Goal: Find contact information: Find contact information

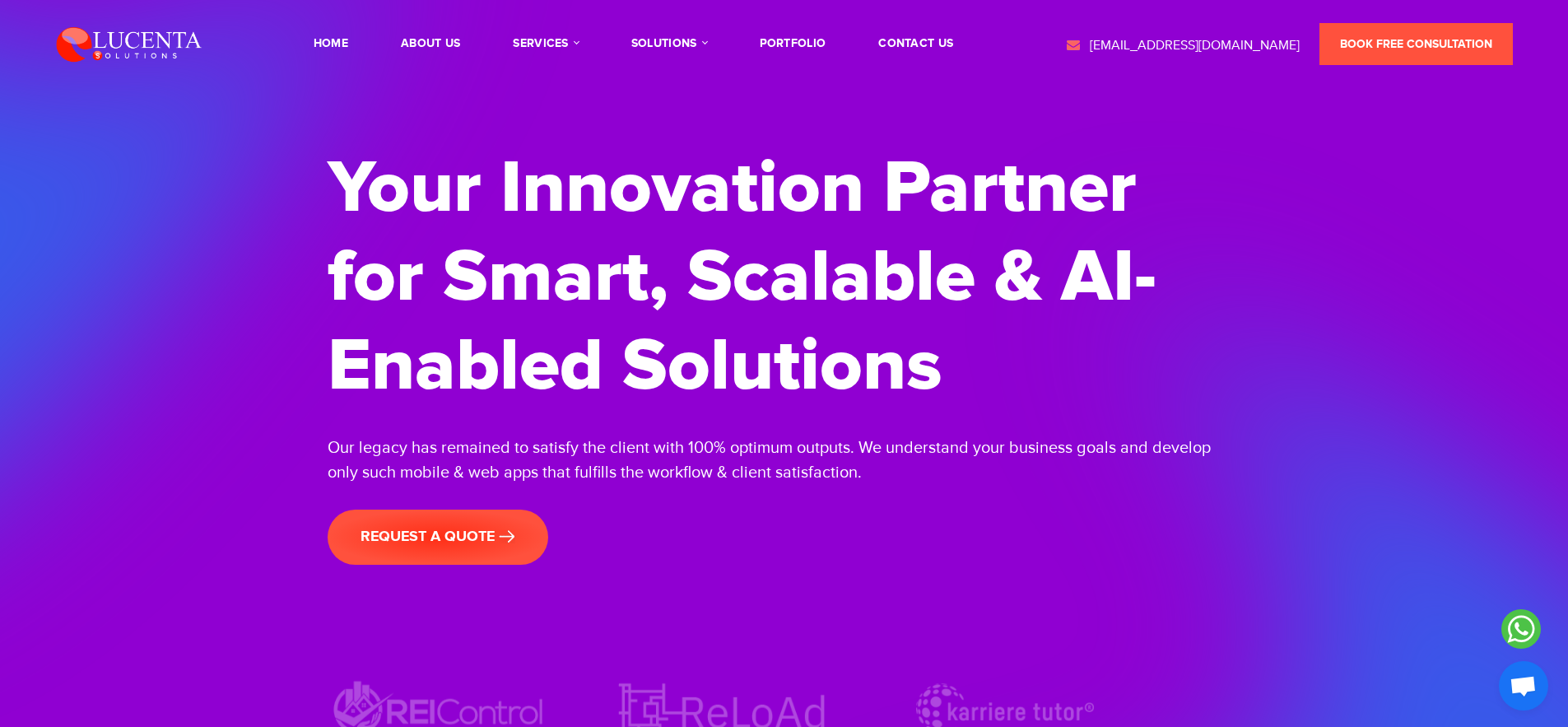
click at [1532, 690] on span "Open chat" at bounding box center [1523, 687] width 27 height 23
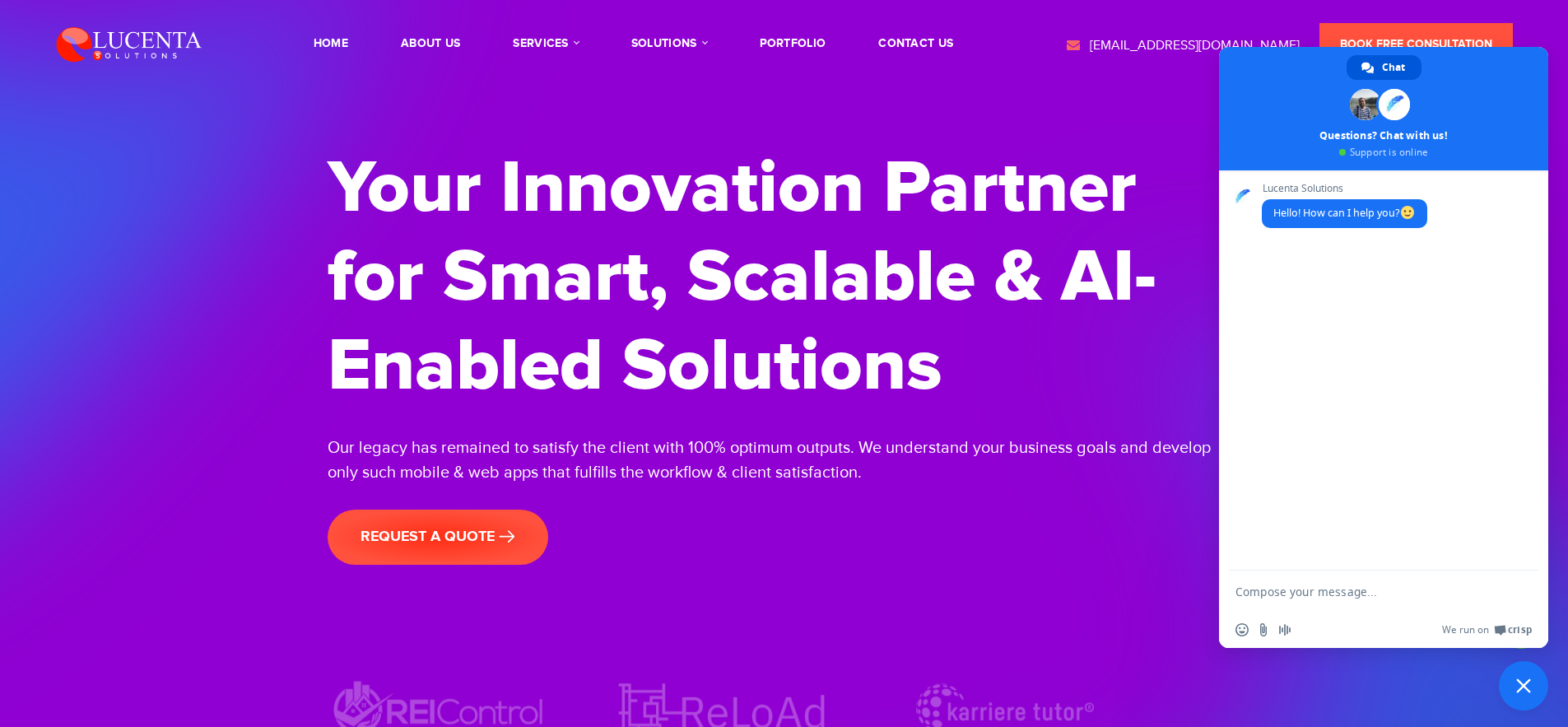
click at [1367, 210] on span "Hello! How can I help you?" at bounding box center [1344, 213] width 142 height 14
click at [1270, 593] on textarea "Compose your message..." at bounding box center [1367, 591] width 264 height 42
click at [1534, 691] on span "Close chat" at bounding box center [1523, 685] width 50 height 50
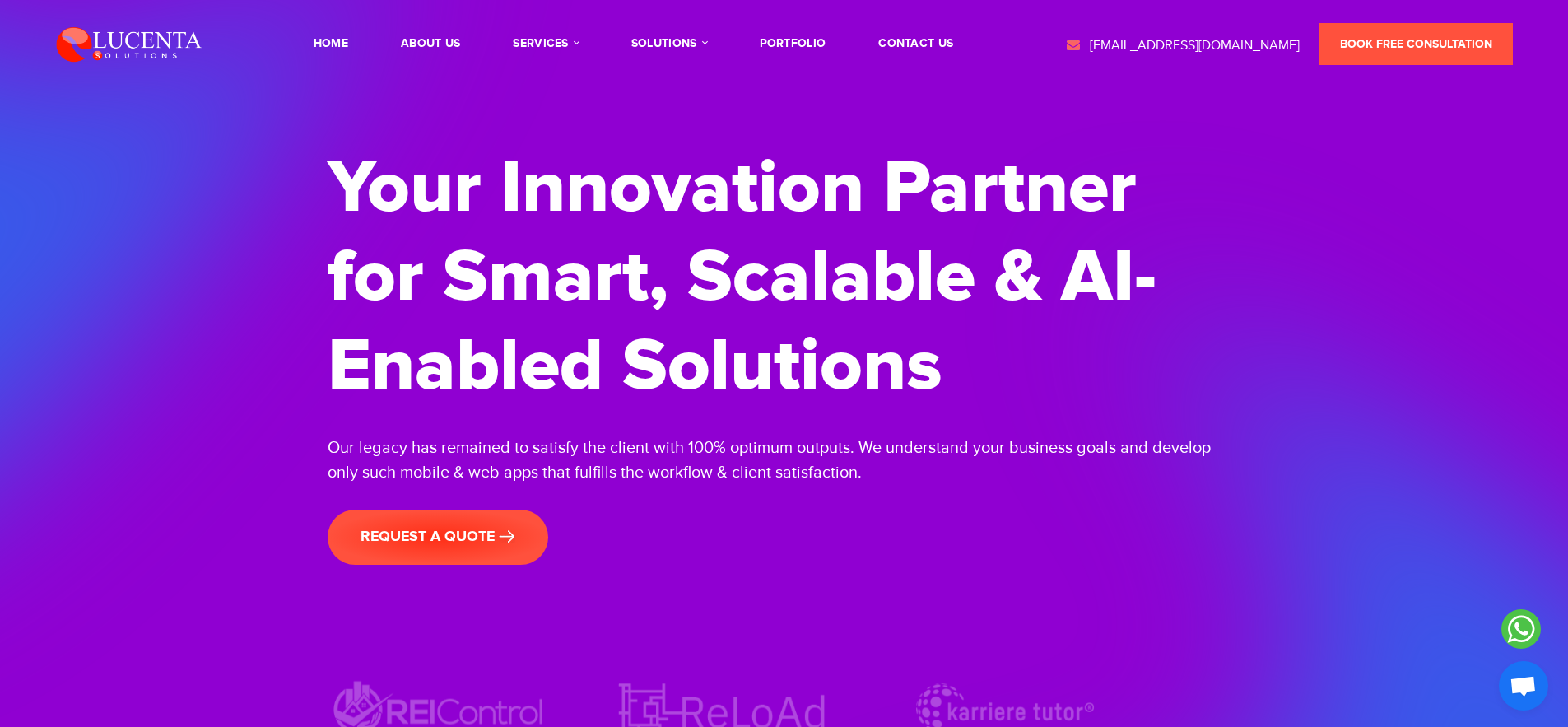
click at [1521, 698] on span "Open chat" at bounding box center [1523, 685] width 50 height 50
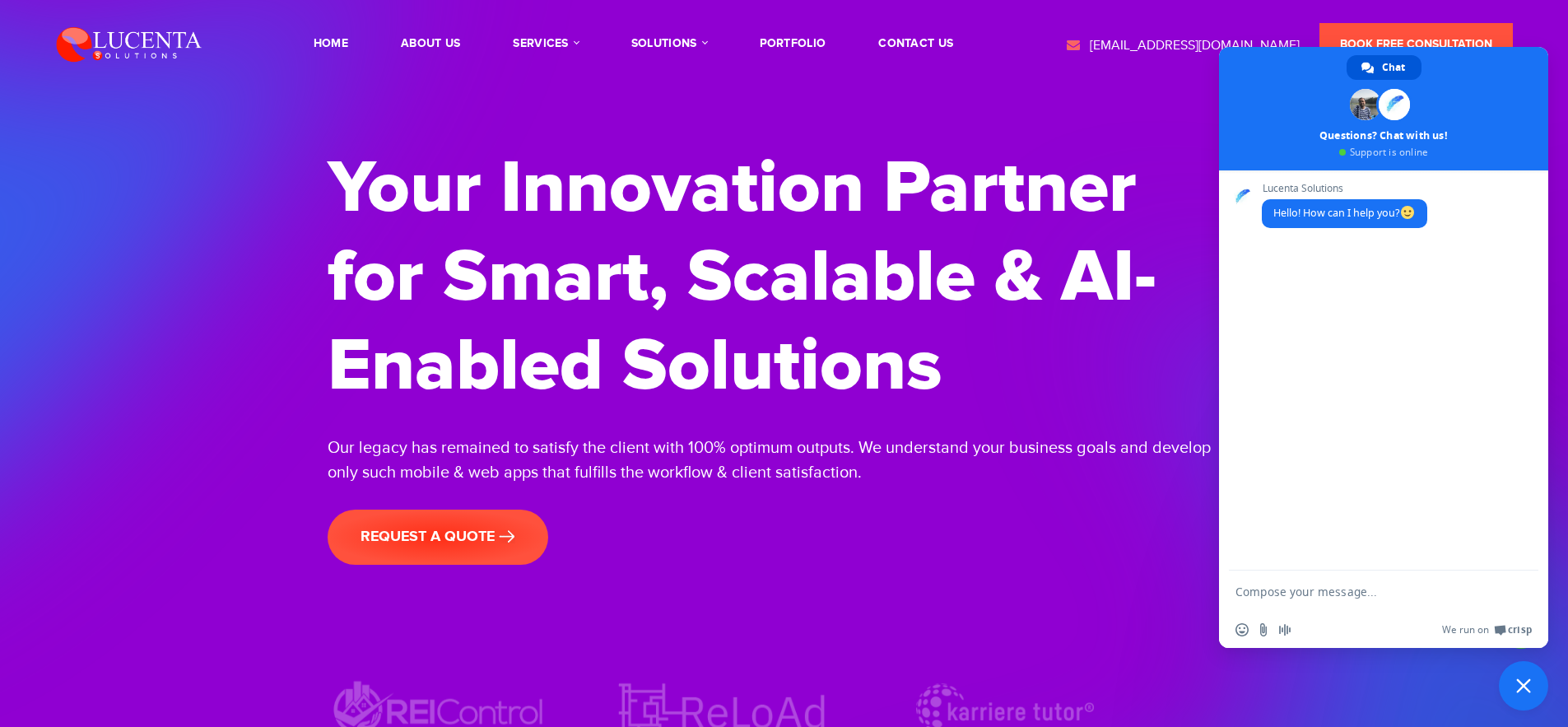
click at [1442, 700] on div "Your Innovation Partner for Smart, Scalable & AI-Enabled Solutions Our legacy h…" at bounding box center [784, 407] width 1568 height 815
click at [1530, 693] on span "Close chat" at bounding box center [1523, 685] width 50 height 50
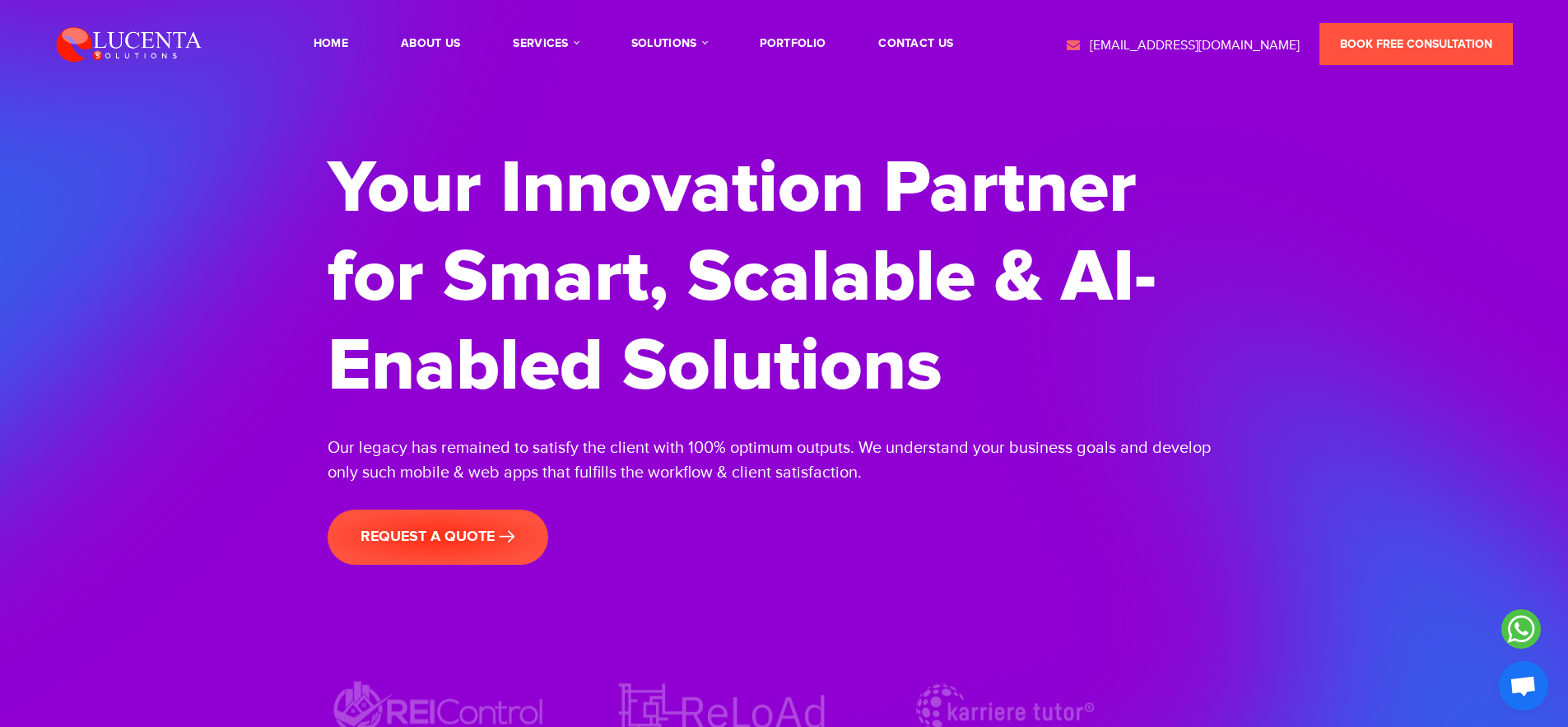
click at [1519, 626] on icon at bounding box center [1520, 629] width 40 height 40
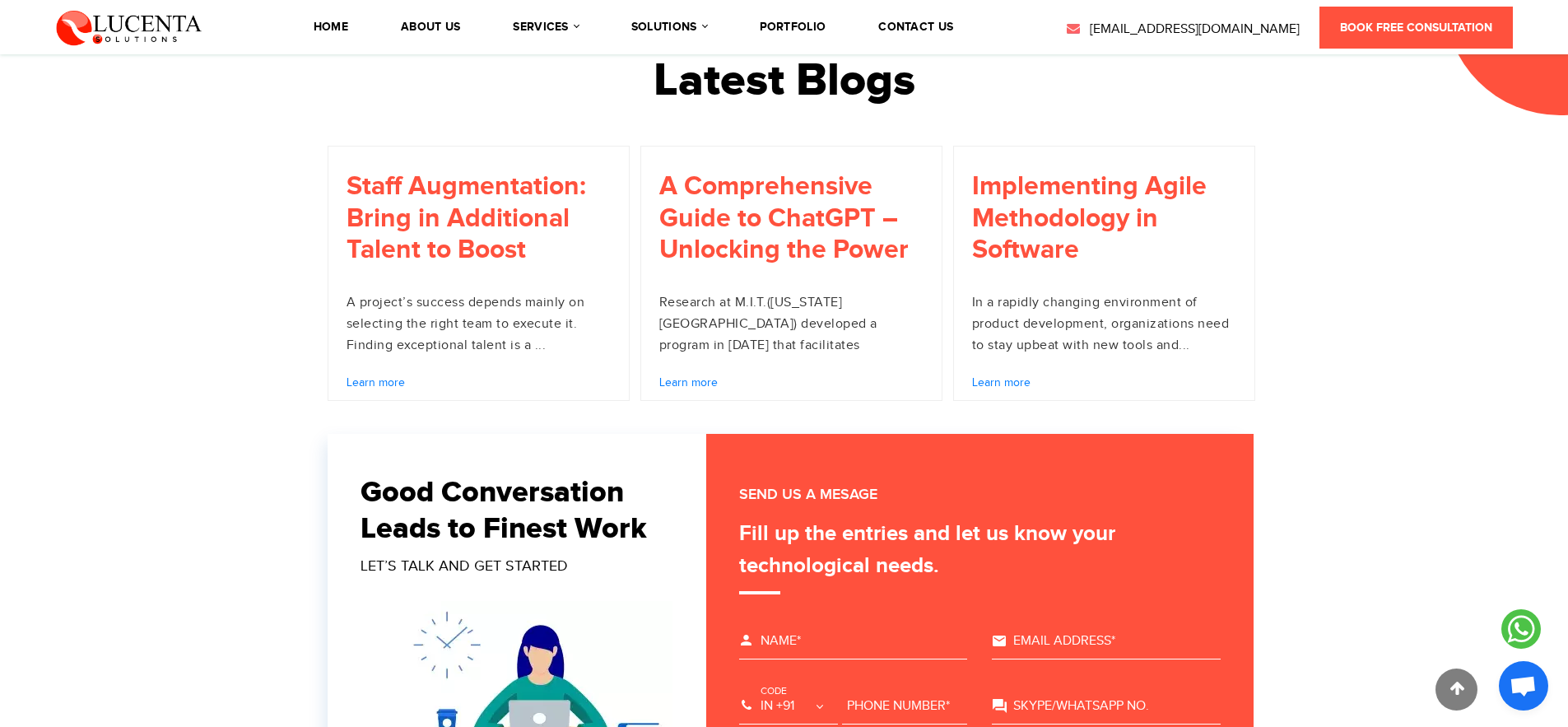
scroll to position [5127, 0]
